Goal: Task Accomplishment & Management: Use online tool/utility

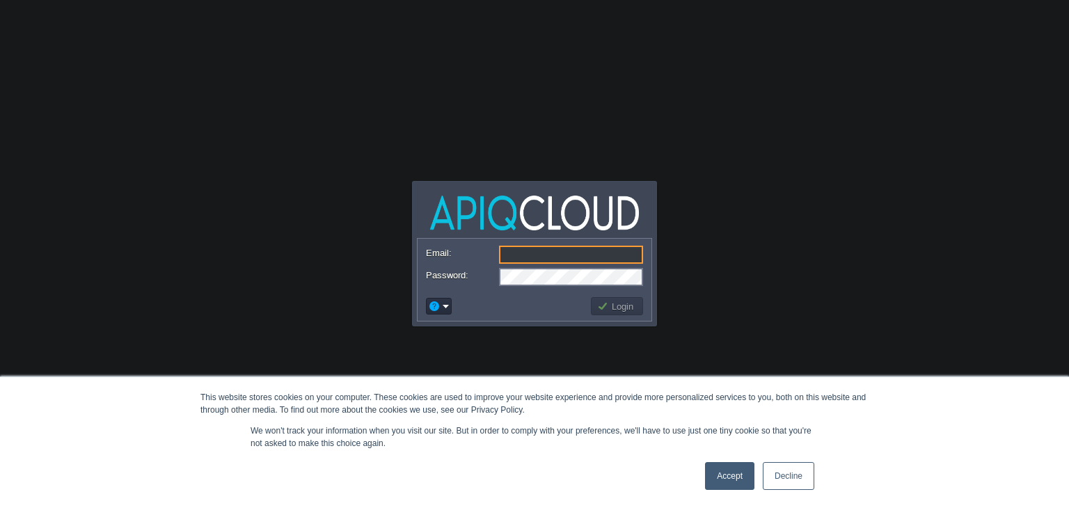
click at [535, 248] on input "Email:" at bounding box center [571, 255] width 144 height 18
type input "[EMAIL_ADDRESS][DOMAIN_NAME]"
click at [726, 474] on link "Accept" at bounding box center [729, 476] width 49 height 28
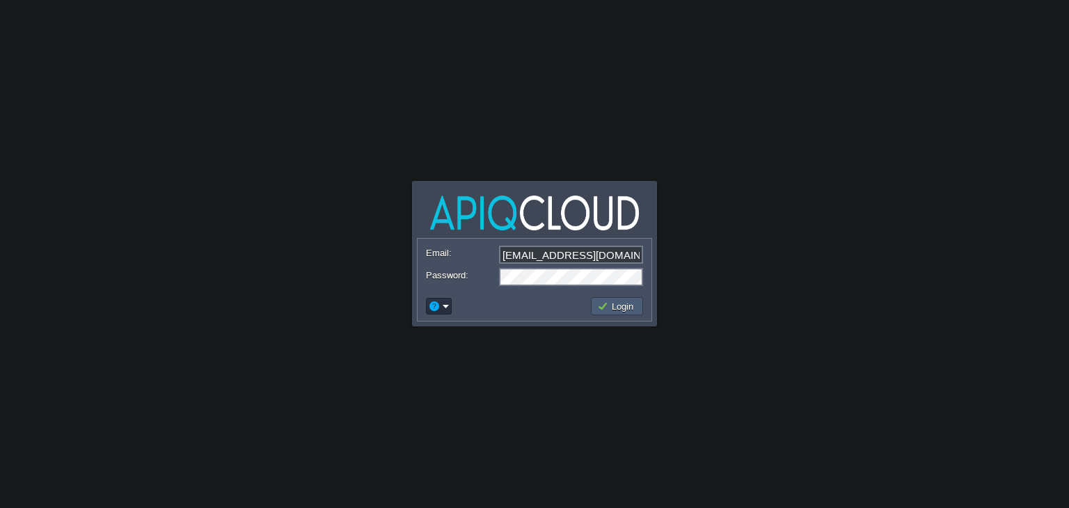
click at [620, 306] on button "Login" at bounding box center [617, 306] width 40 height 13
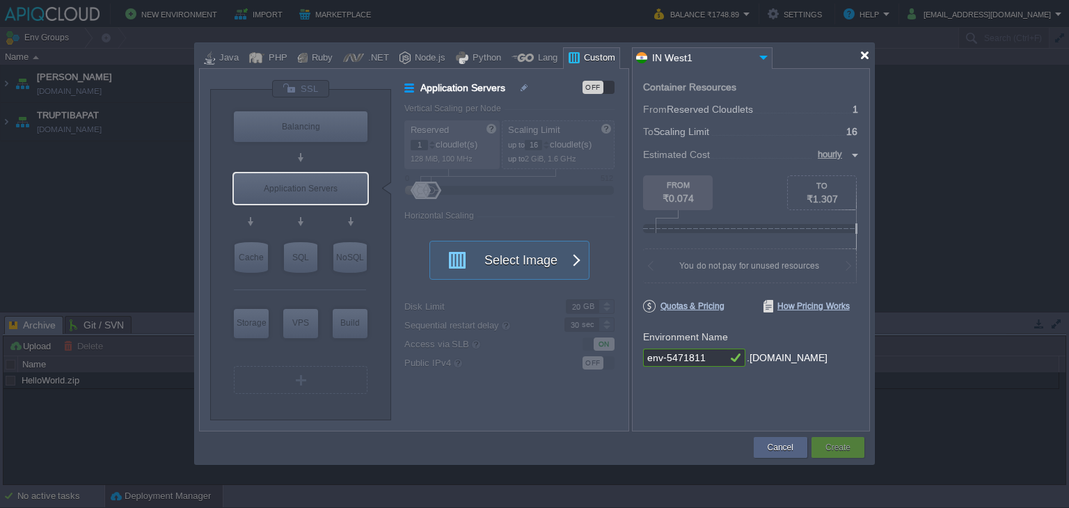
click at [866, 51] on div at bounding box center [865, 55] width 10 height 10
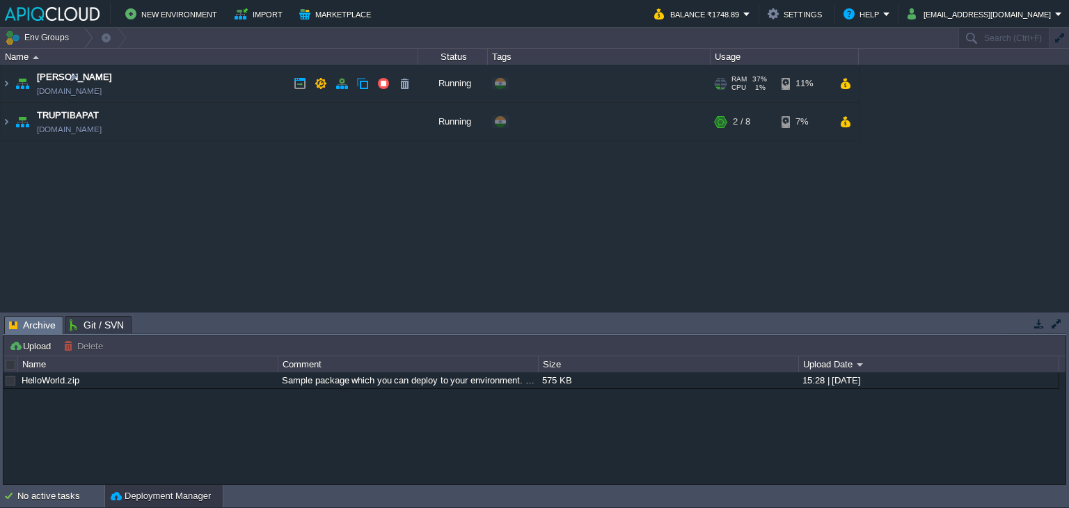
click at [253, 81] on td "Anand anand.in1.apiqcloud.com" at bounding box center [210, 84] width 418 height 38
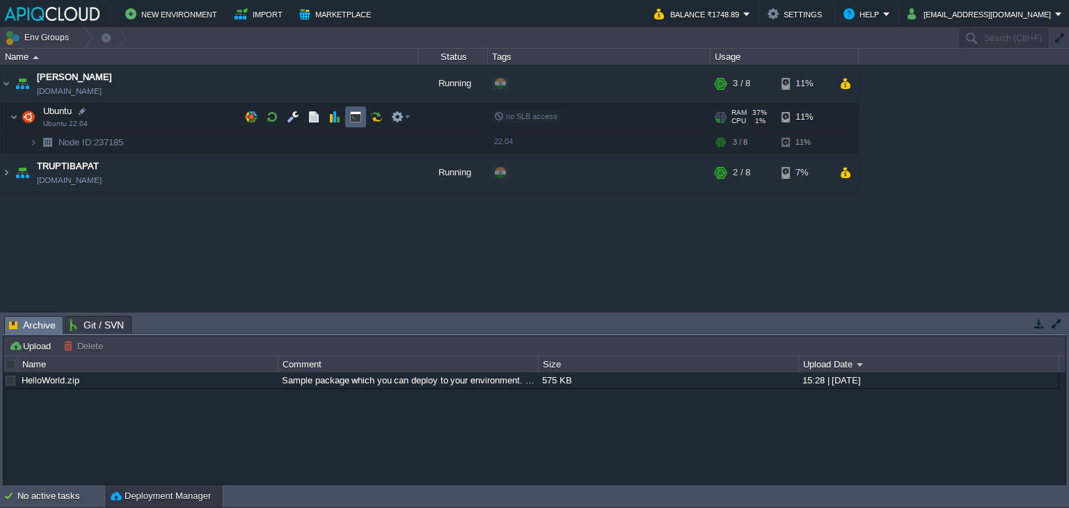
click at [351, 120] on button "button" at bounding box center [355, 117] width 13 height 13
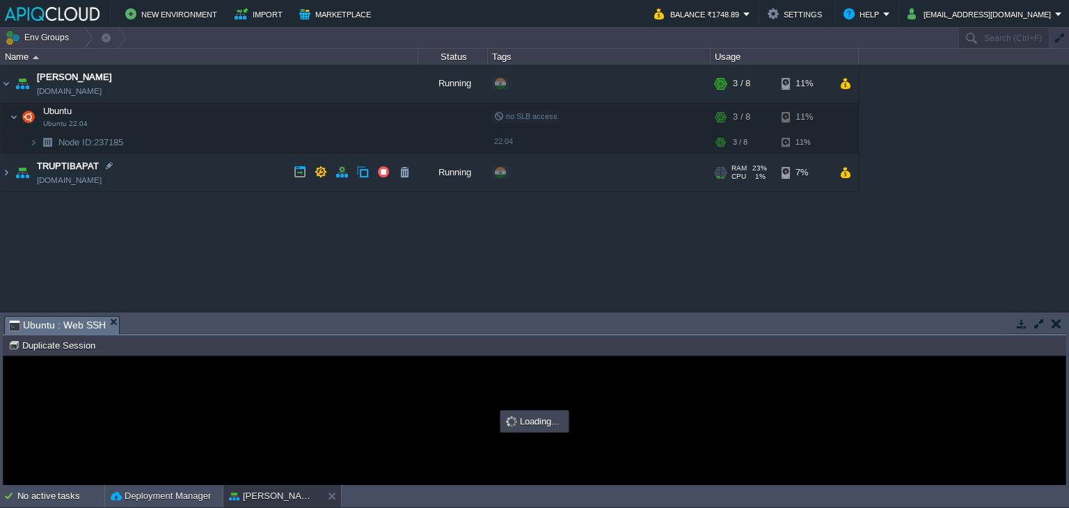
type input "#000000"
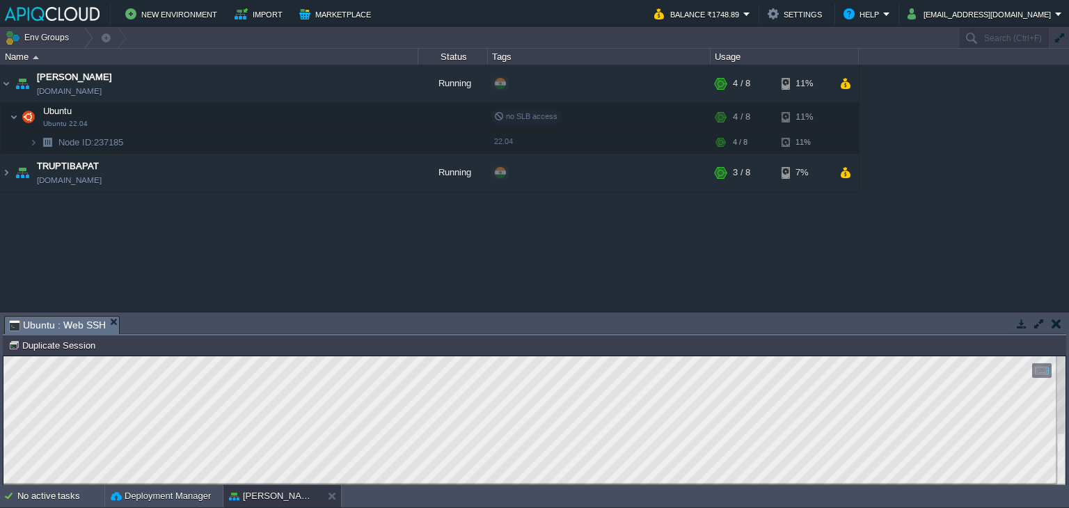
click at [1064, 322] on td at bounding box center [1056, 323] width 17 height 17
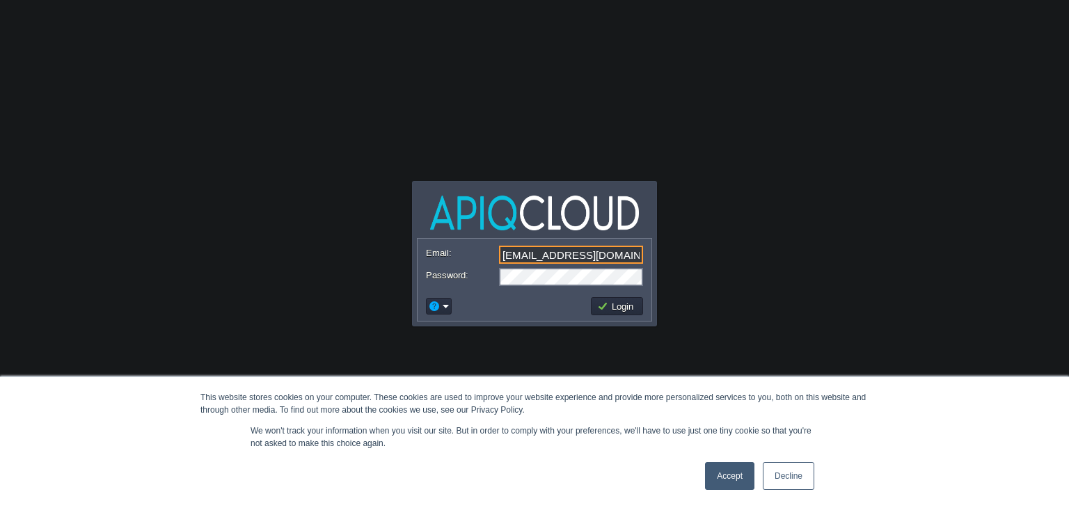
click at [578, 250] on input "[EMAIL_ADDRESS][DOMAIN_NAME]" at bounding box center [571, 255] width 144 height 18
type input "[EMAIL_ADDRESS][DOMAIN_NAME]"
click at [615, 310] on button "Login" at bounding box center [617, 306] width 40 height 13
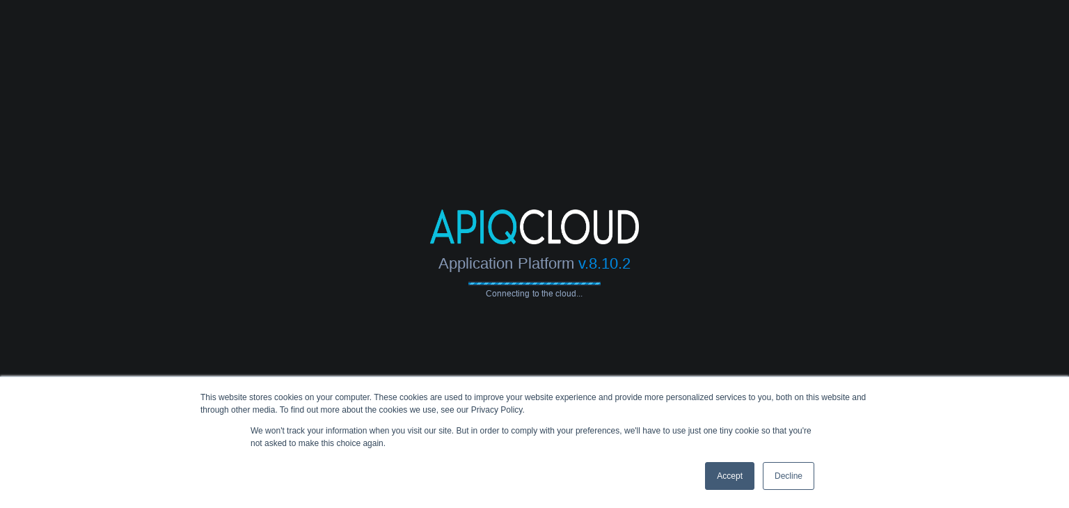
click at [738, 485] on link "Accept" at bounding box center [729, 476] width 49 height 28
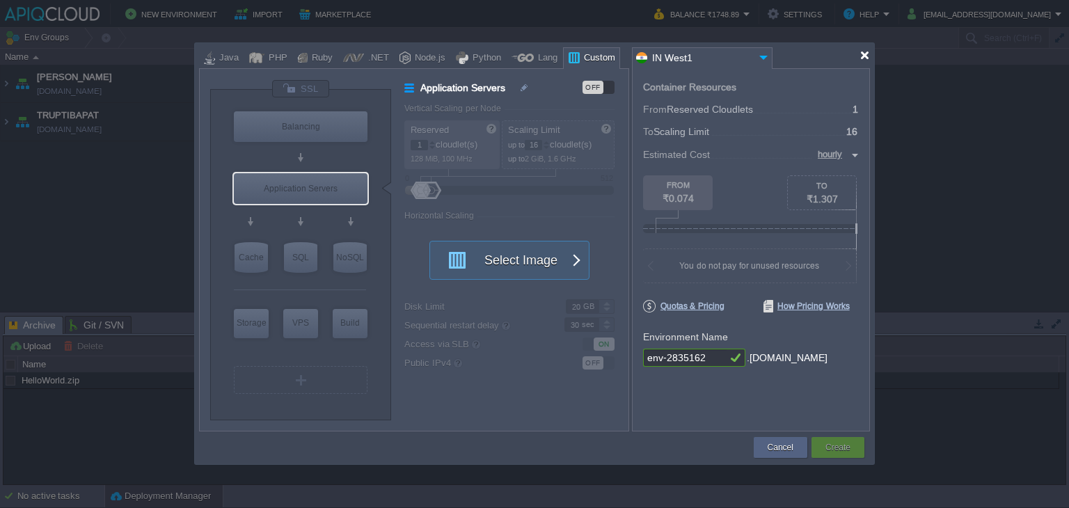
click at [863, 56] on div at bounding box center [865, 55] width 10 height 10
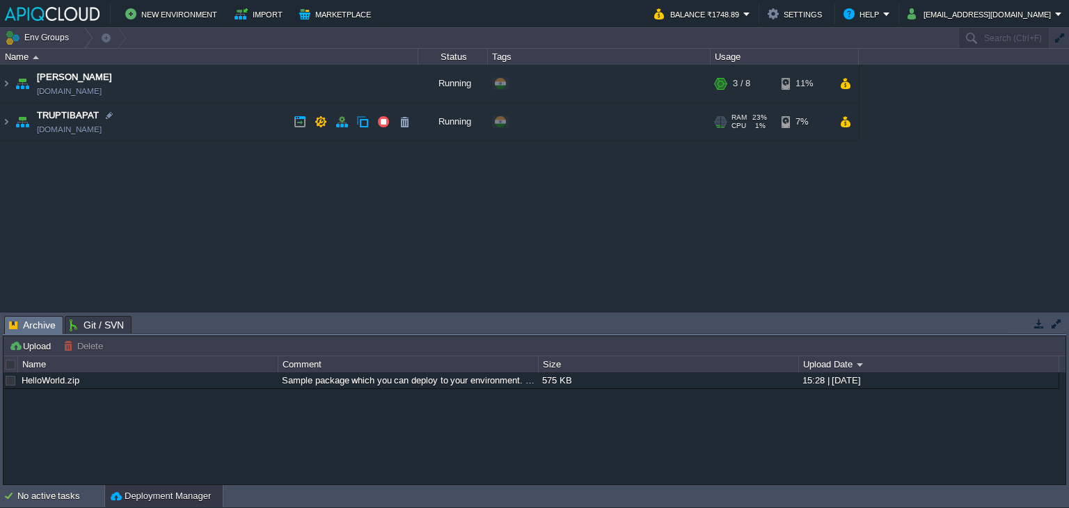
click at [235, 123] on td "TRUPTIBAPAT [DOMAIN_NAME]" at bounding box center [210, 122] width 418 height 38
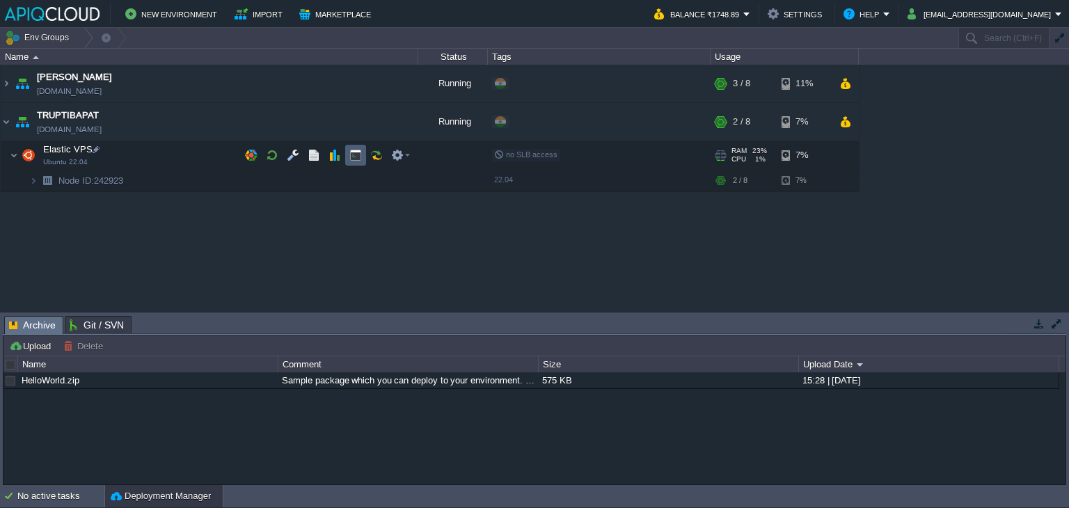
click at [356, 152] on button "button" at bounding box center [355, 155] width 13 height 13
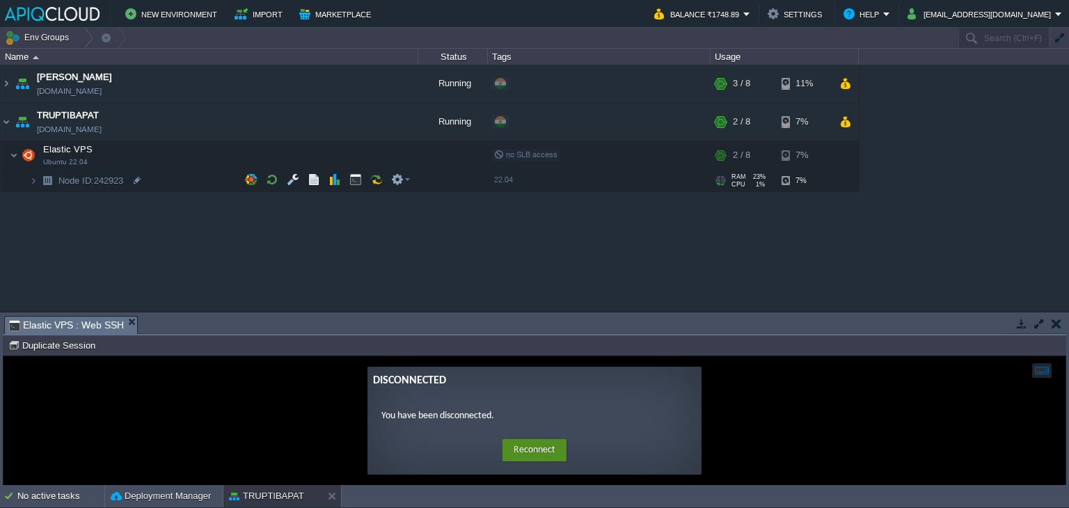
click at [535, 453] on button "Reconnect" at bounding box center [535, 450] width 64 height 22
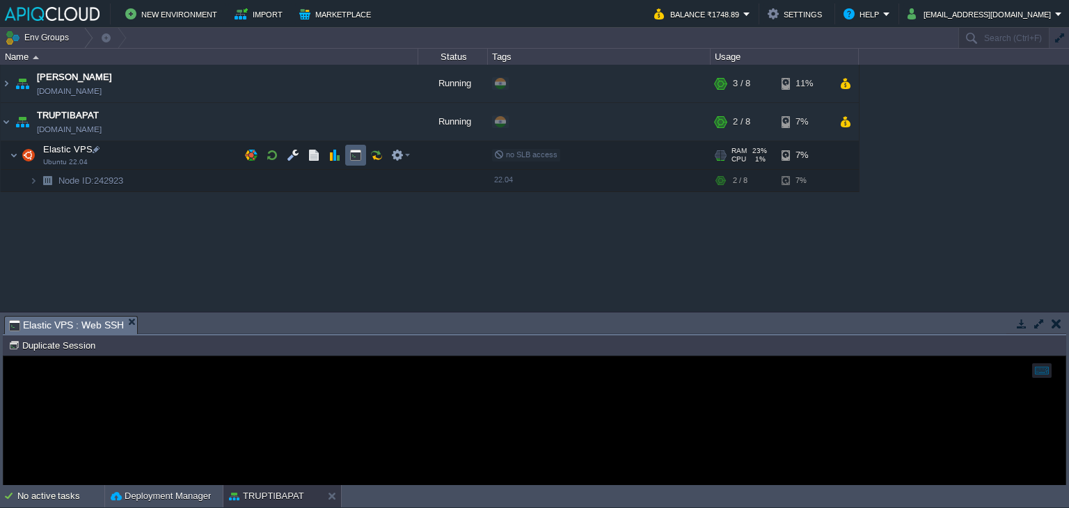
click at [355, 155] on button "button" at bounding box center [355, 155] width 13 height 13
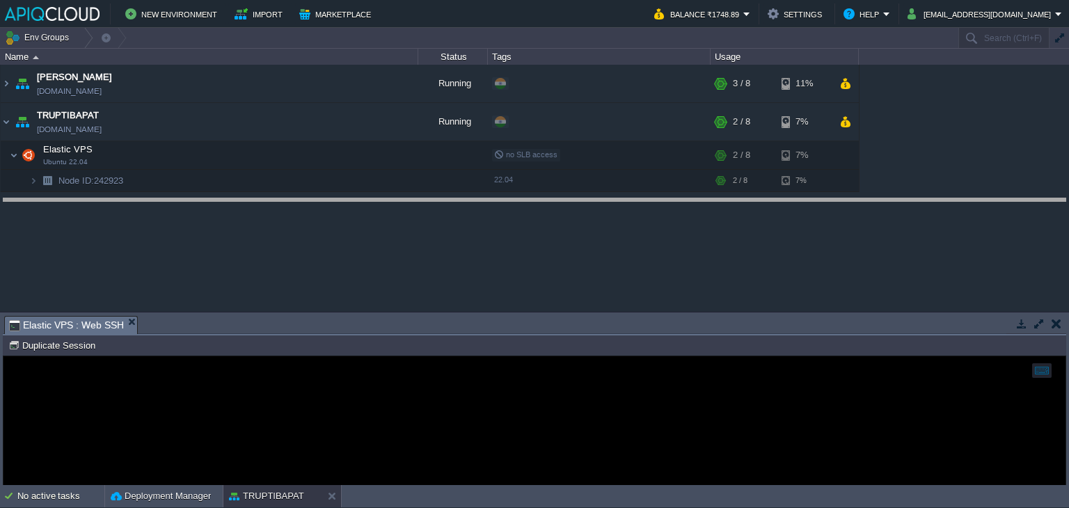
drag, startPoint x: 288, startPoint y: 316, endPoint x: 302, endPoint y: 198, distance: 118.5
click at [302, 198] on body "New Environment Import Marketplace Bonus ₹0.00 Upgrade Account Balance ₹1748.89…" at bounding box center [534, 254] width 1069 height 508
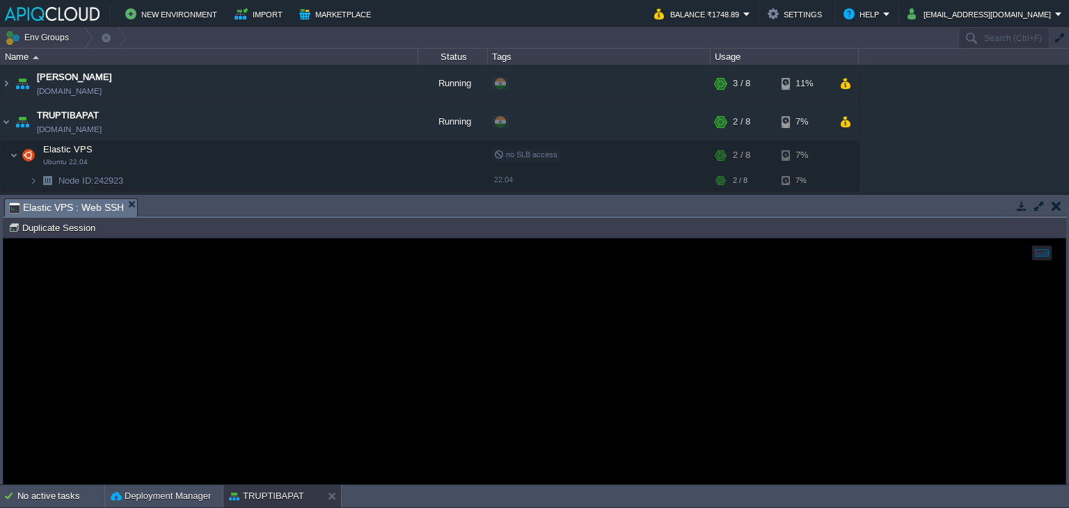
click at [1060, 204] on button "button" at bounding box center [1057, 206] width 10 height 13
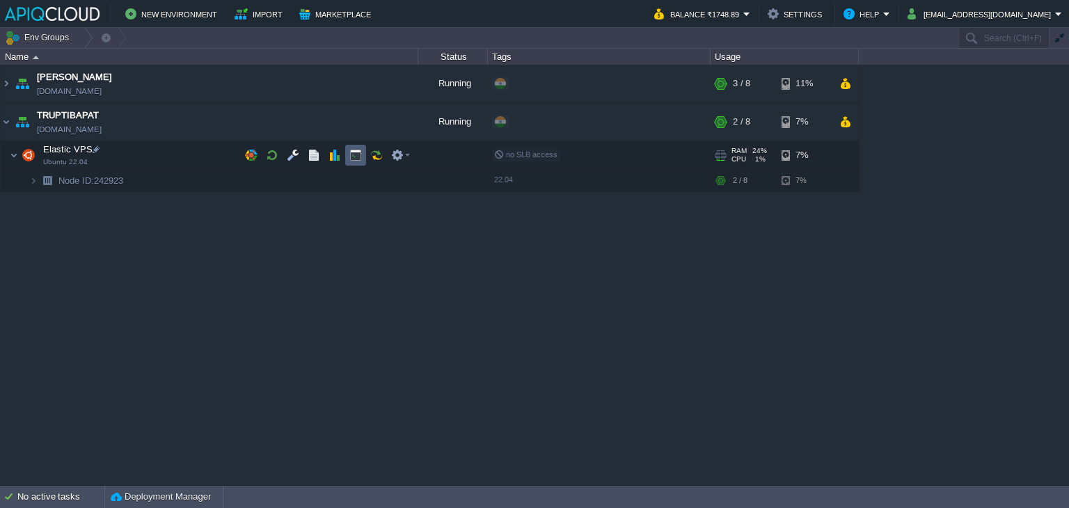
click at [362, 152] on td at bounding box center [355, 155] width 21 height 21
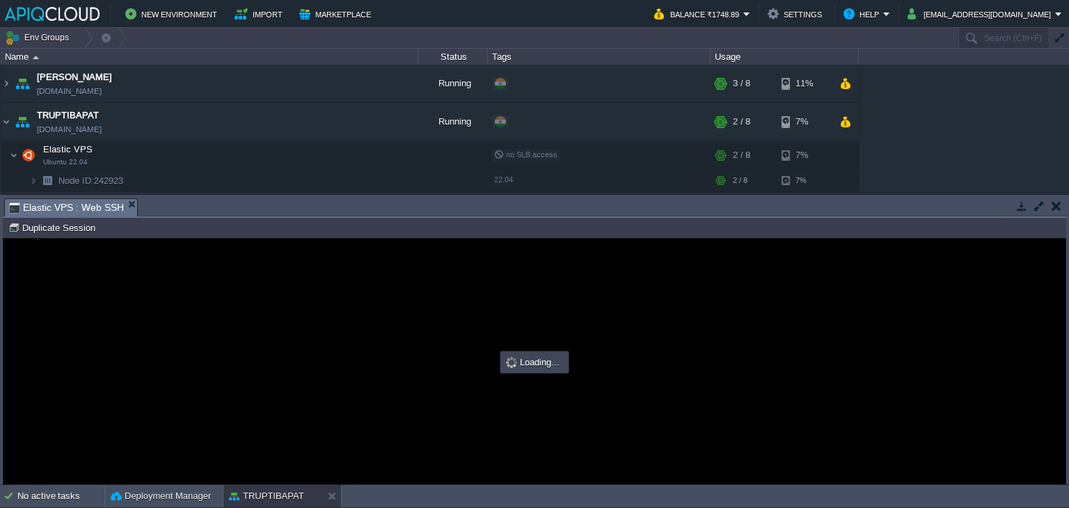
type input "#000000"
